Goal: Check status

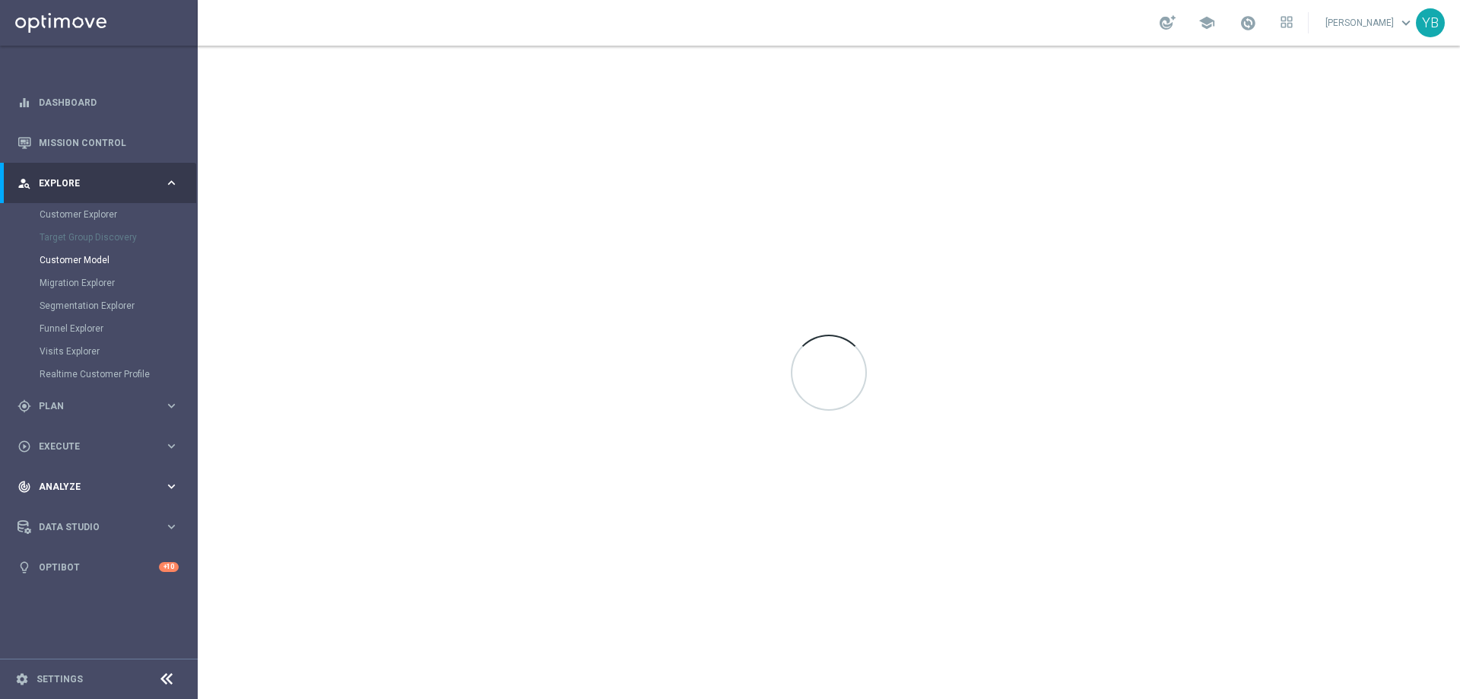
click at [171, 488] on icon "keyboard_arrow_right" at bounding box center [171, 486] width 14 height 14
click at [165, 449] on icon "keyboard_arrow_right" at bounding box center [171, 450] width 14 height 14
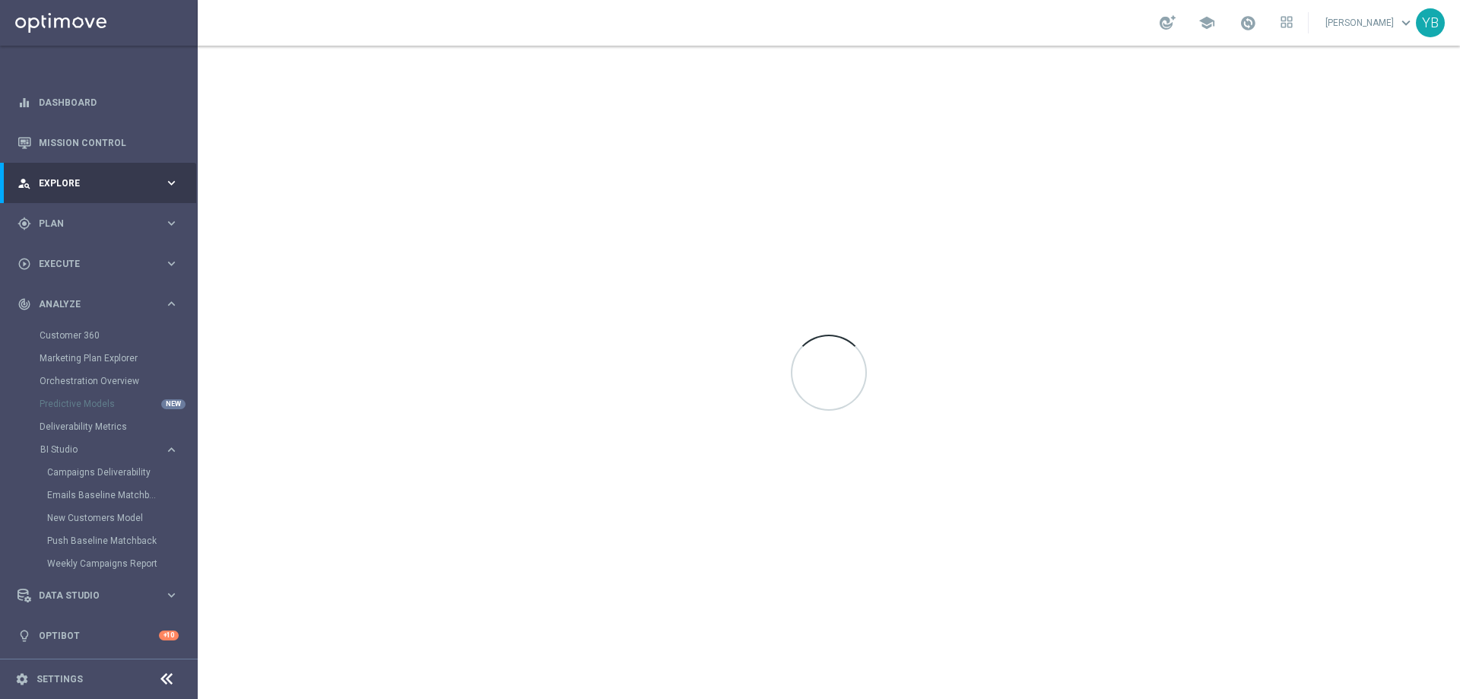
click at [81, 488] on div "Emails Baseline Matchback" at bounding box center [121, 495] width 149 height 23
click at [82, 493] on link "Emails Baseline Matchback" at bounding box center [102, 495] width 111 height 12
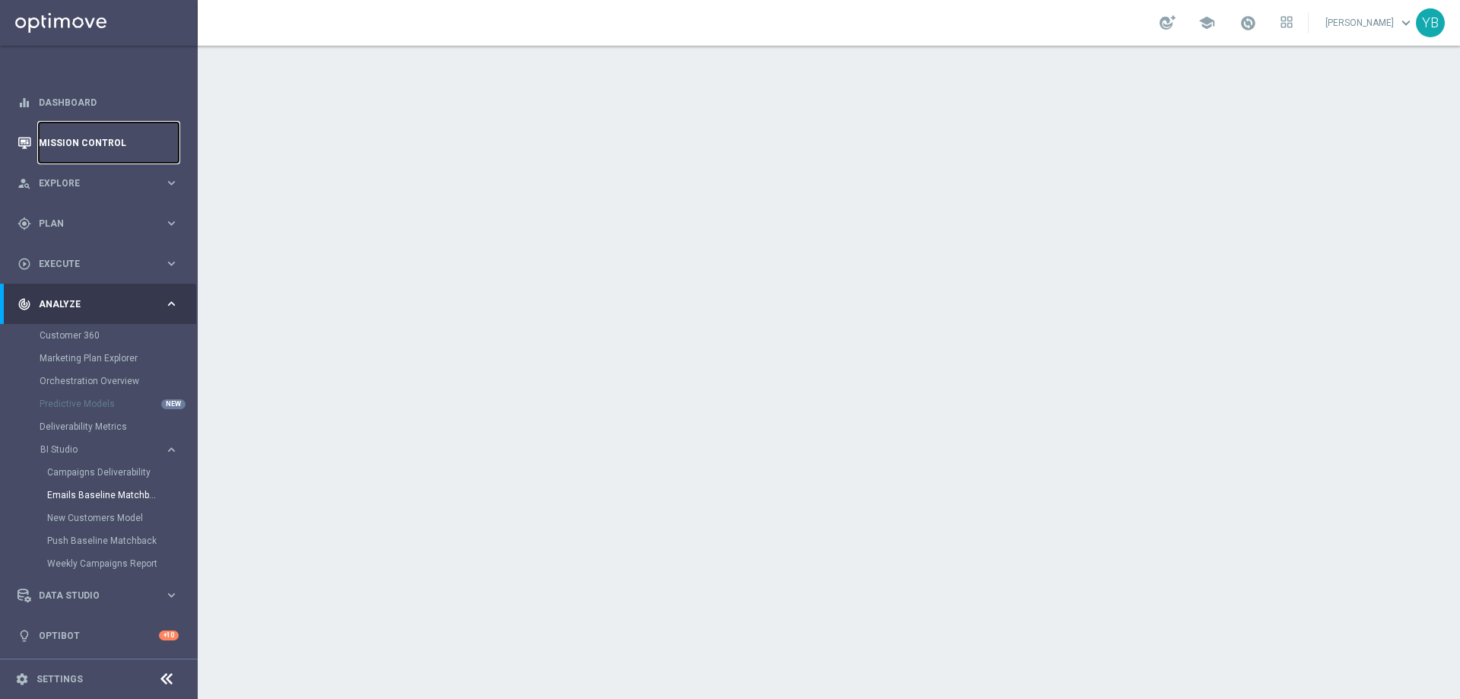
click at [90, 146] on link "Mission Control" at bounding box center [109, 142] width 140 height 40
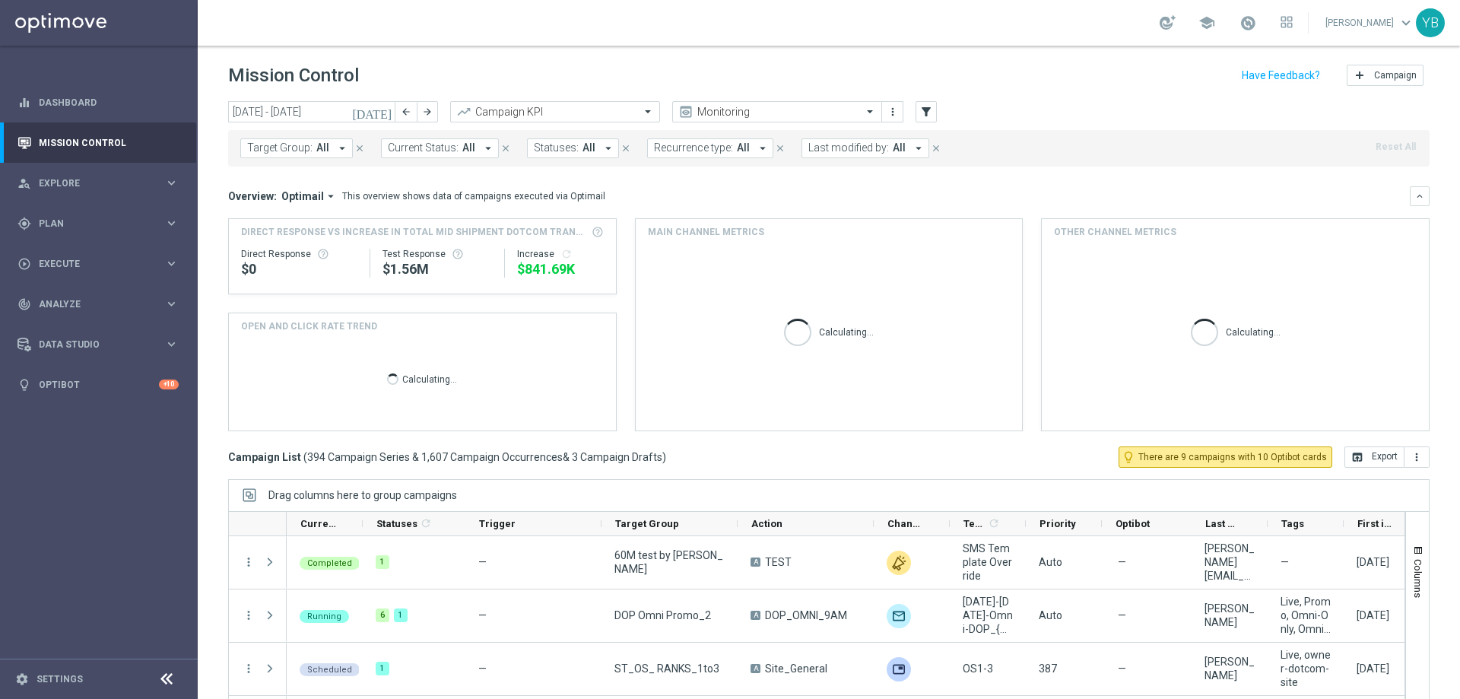
click at [382, 116] on icon "[DATE]" at bounding box center [372, 112] width 41 height 14
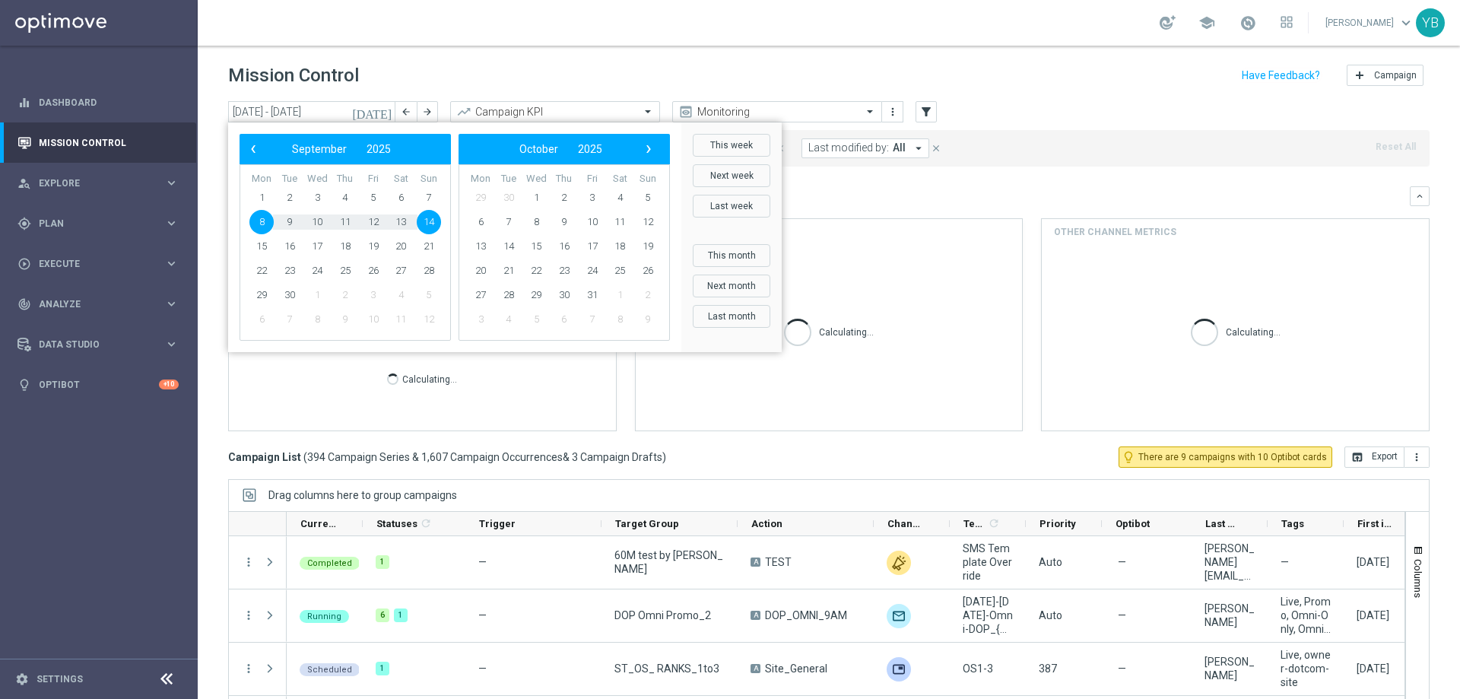
click at [428, 227] on span "14" at bounding box center [429, 222] width 24 height 24
type input "[DATE] - [DATE]"
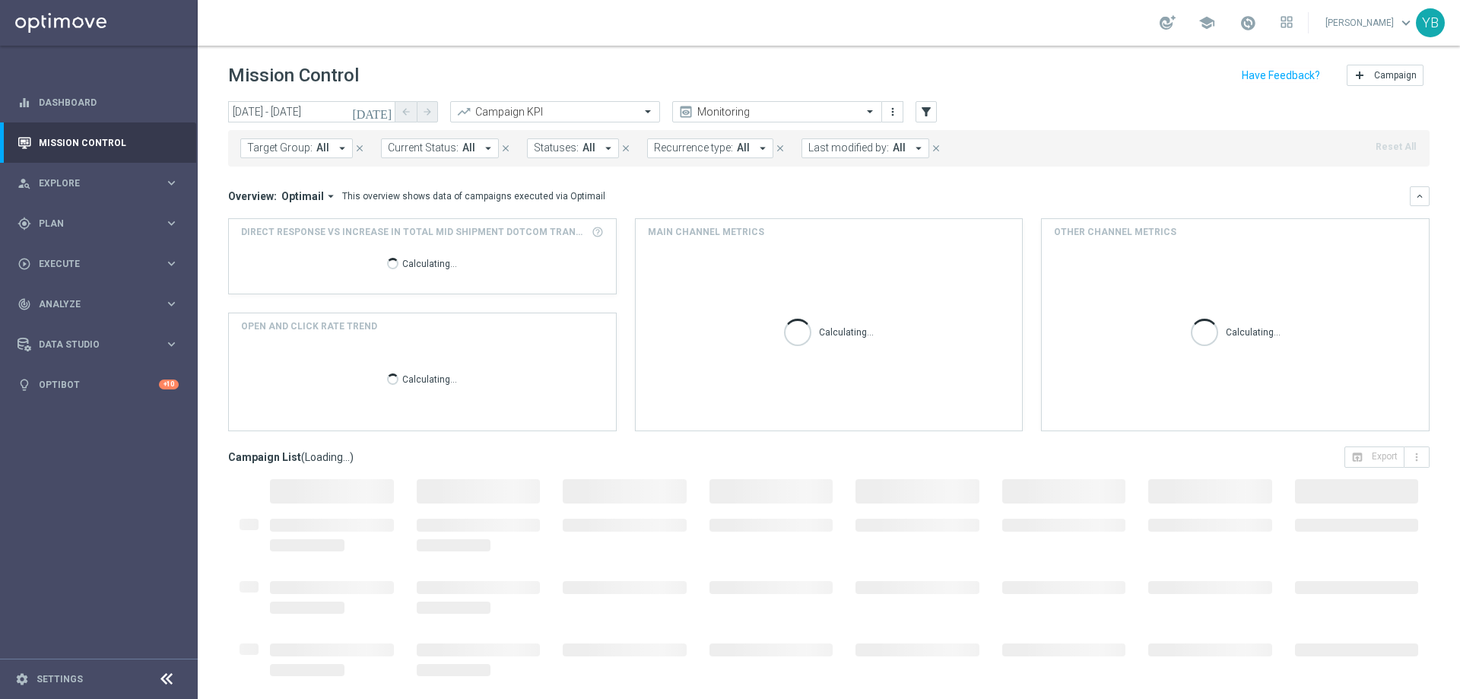
click at [328, 201] on icon "arrow_drop_down" at bounding box center [331, 196] width 14 height 14
click at [290, 211] on div "Analysis" at bounding box center [295, 219] width 91 height 21
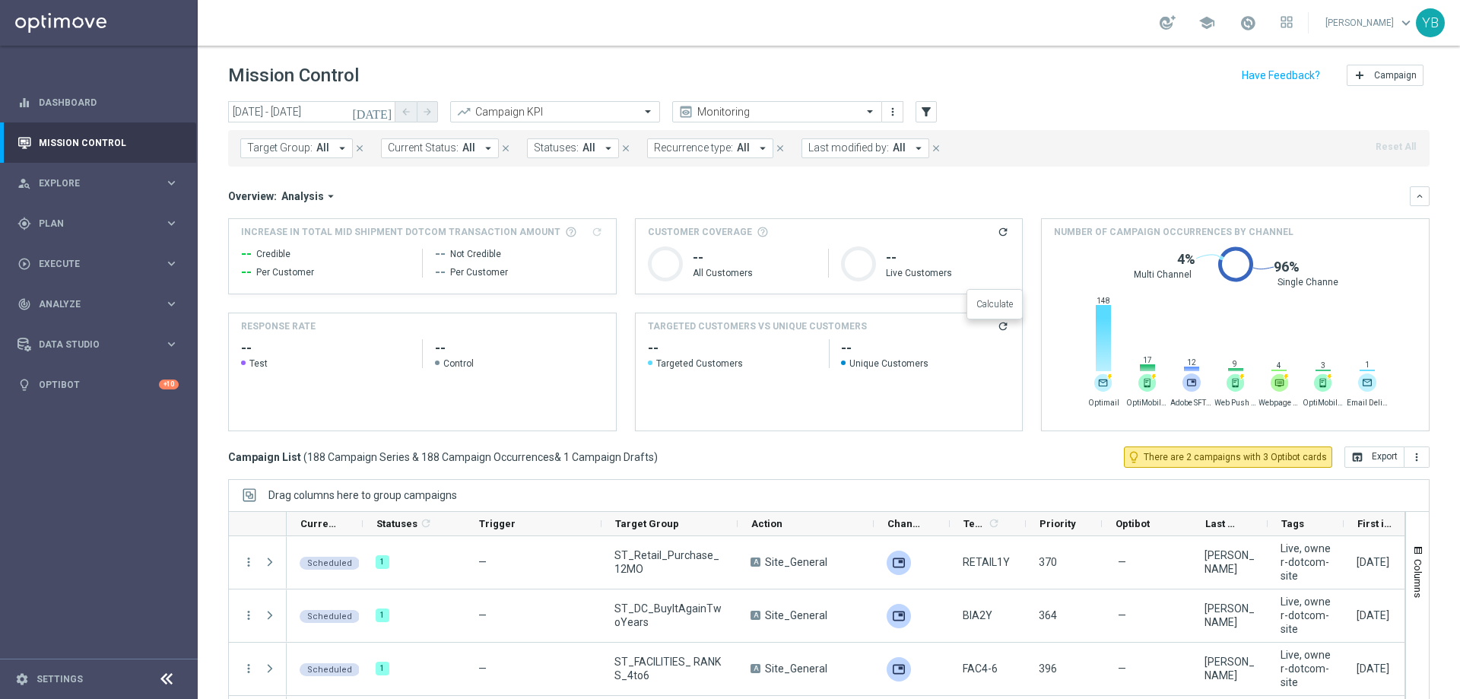
click at [997, 328] on icon "refresh" at bounding box center [1003, 326] width 12 height 12
